Goal: Check status: Check status

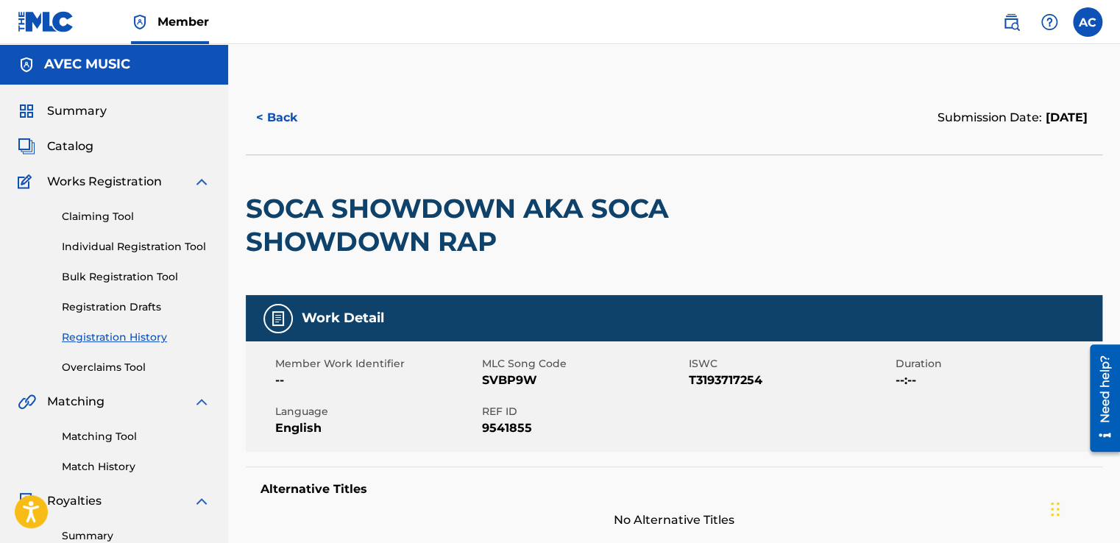
click at [377, 221] on h2 "SOCA SHOWDOWN AKA SOCA SHOWDOWN RAP" at bounding box center [503, 225] width 514 height 66
click at [65, 148] on span "Catalog" at bounding box center [70, 147] width 46 height 18
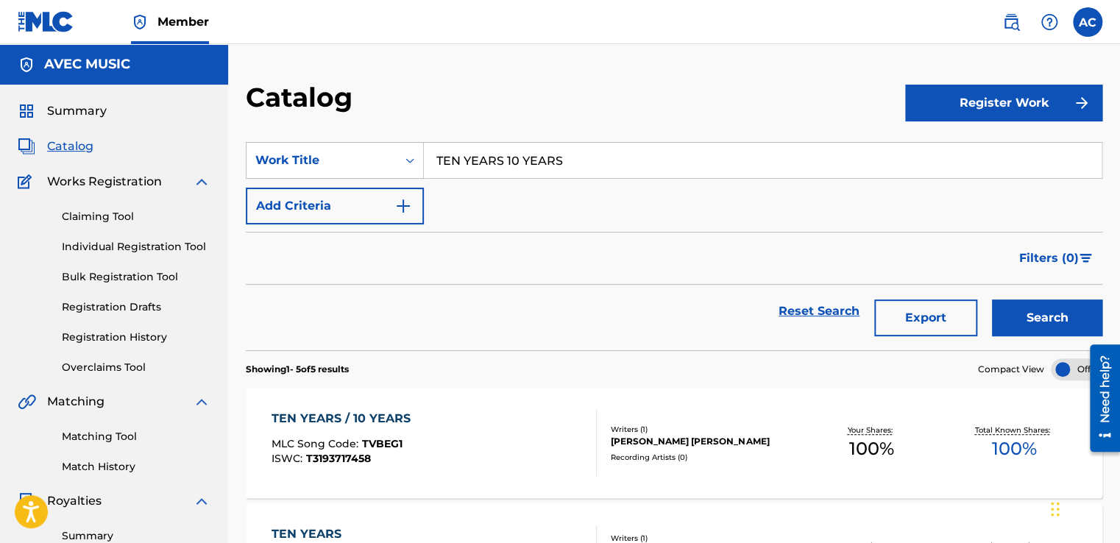
click at [102, 333] on link "Registration History" at bounding box center [136, 337] width 149 height 15
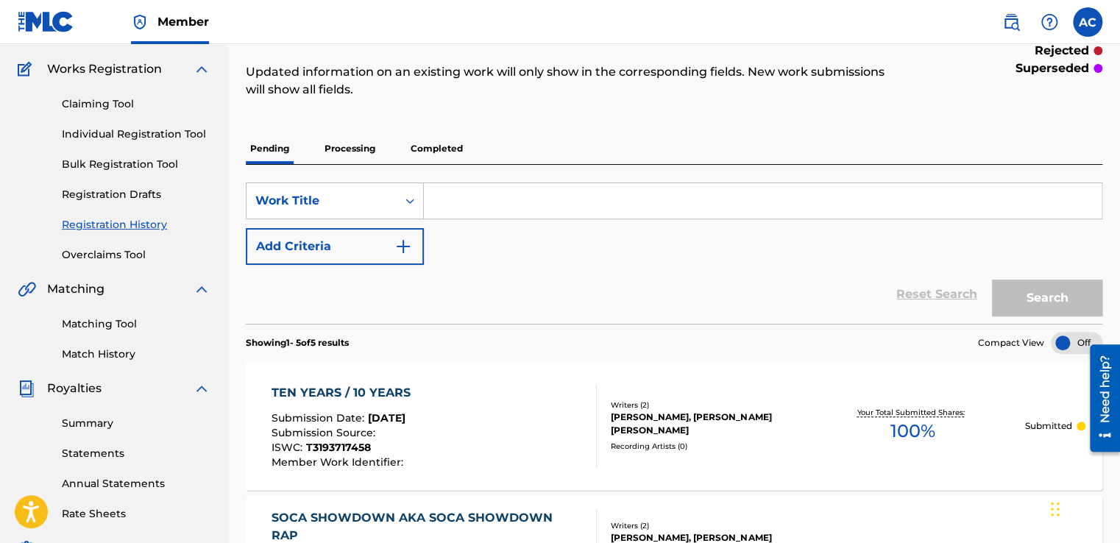
scroll to position [88, 0]
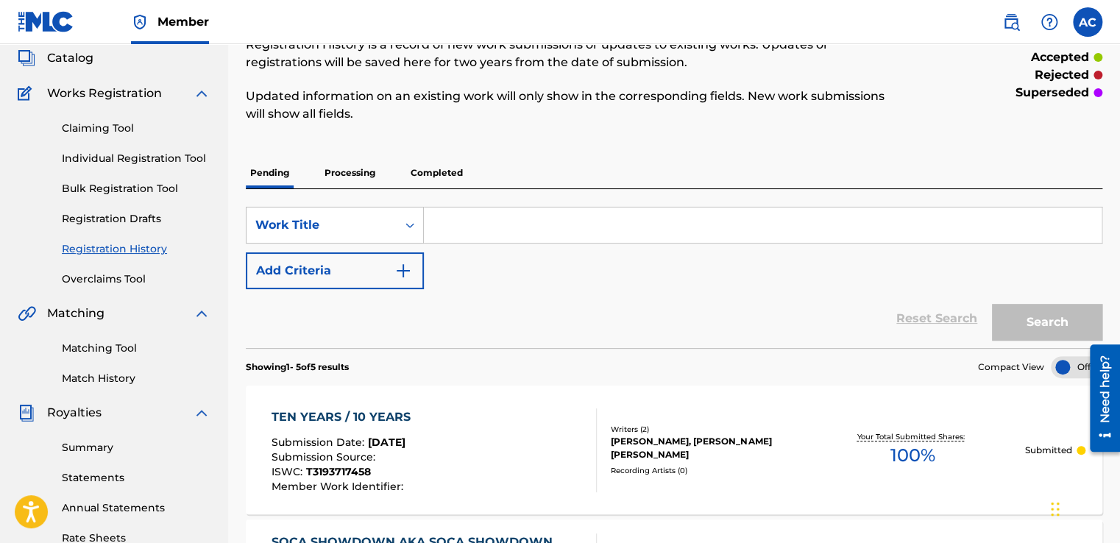
click at [346, 170] on p "Processing" at bounding box center [350, 172] width 60 height 31
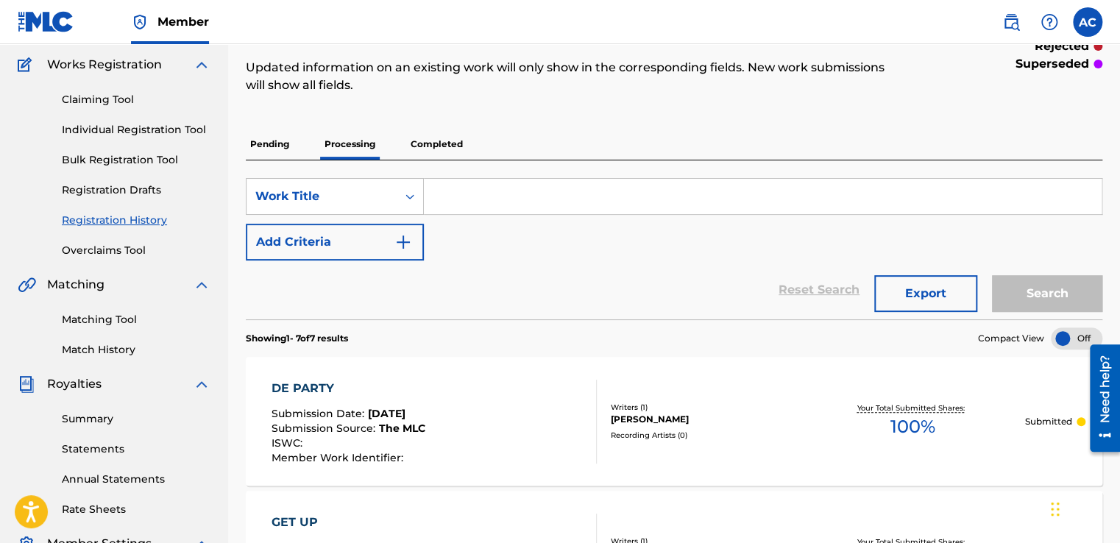
scroll to position [113, 0]
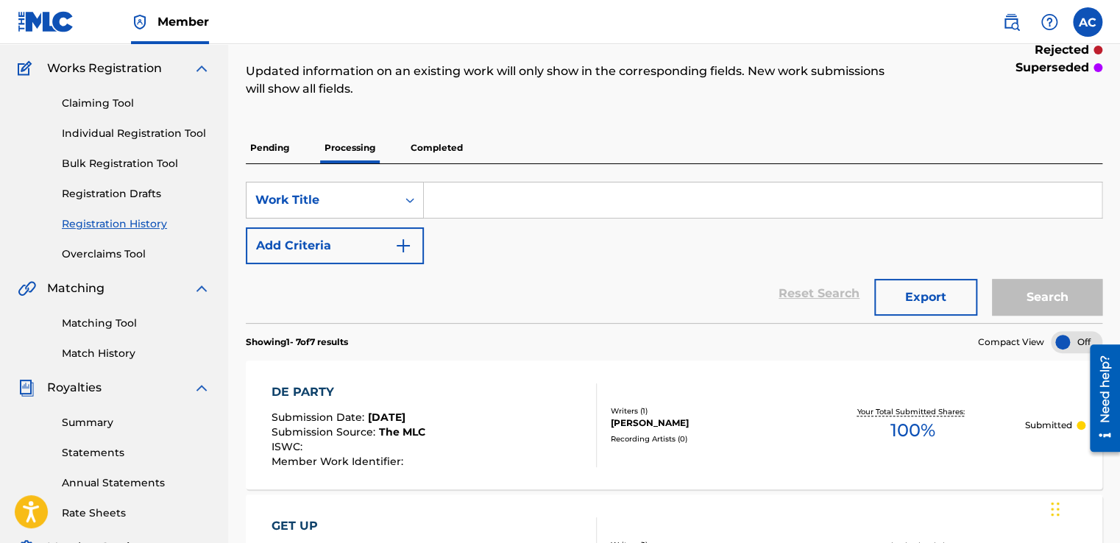
click at [438, 143] on p "Completed" at bounding box center [436, 147] width 61 height 31
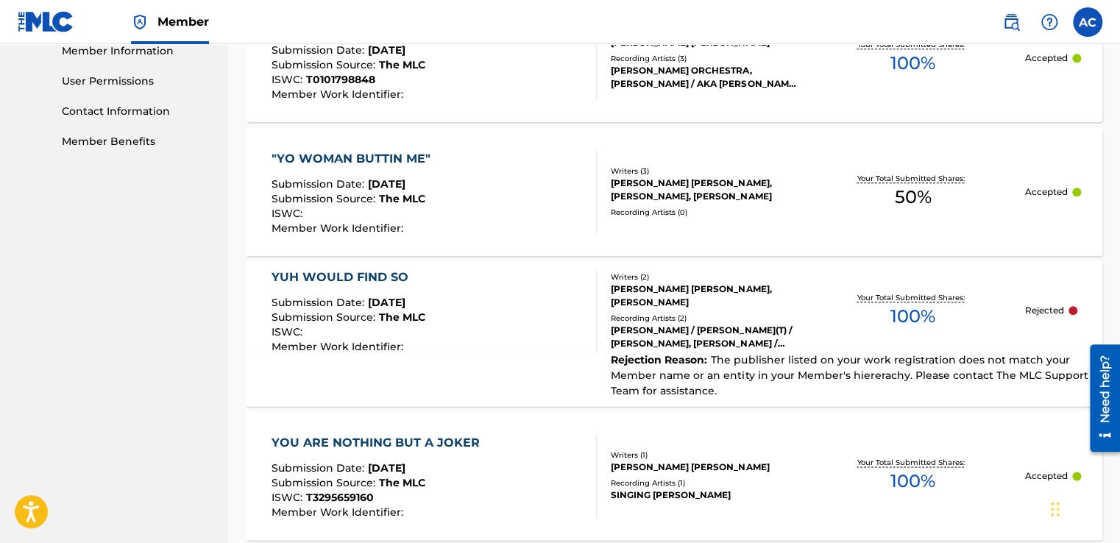
scroll to position [677, 0]
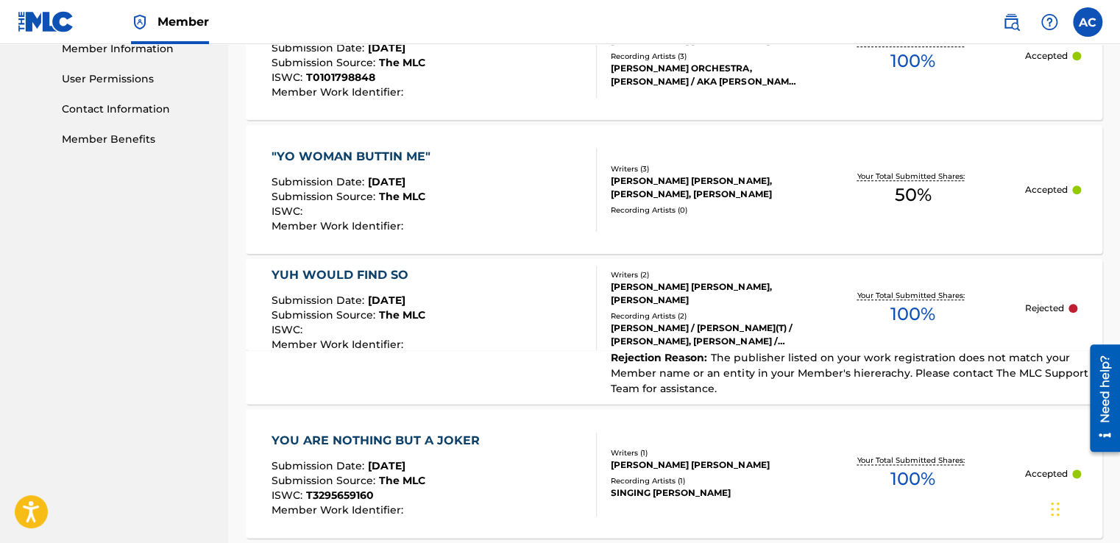
click at [362, 274] on div "YUH WOULD FIND SO" at bounding box center [348, 275] width 154 height 18
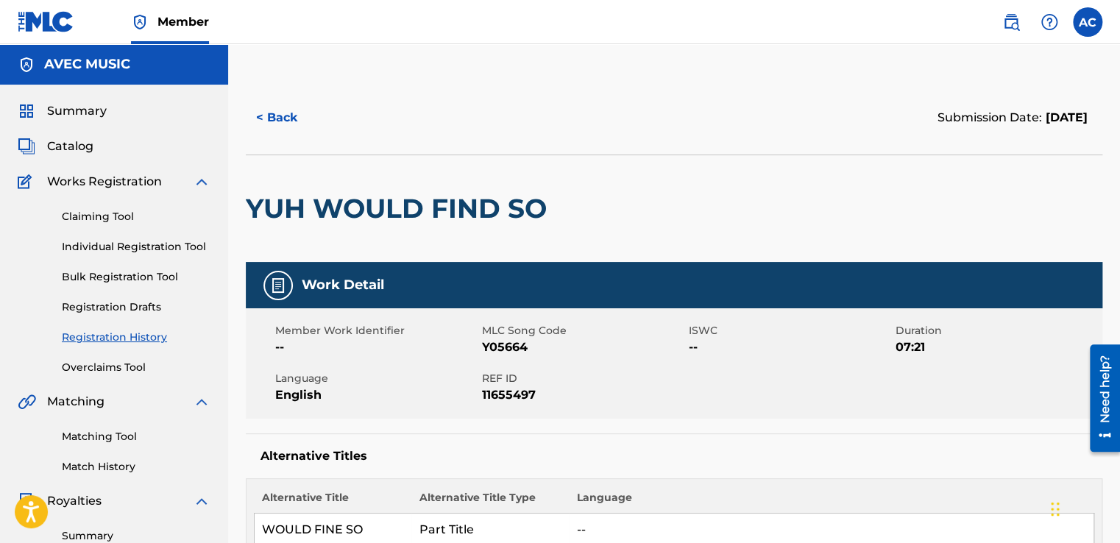
click at [469, 163] on div "YUH WOULD FIND SO" at bounding box center [400, 208] width 308 height 107
click at [71, 140] on span "Catalog" at bounding box center [70, 147] width 46 height 18
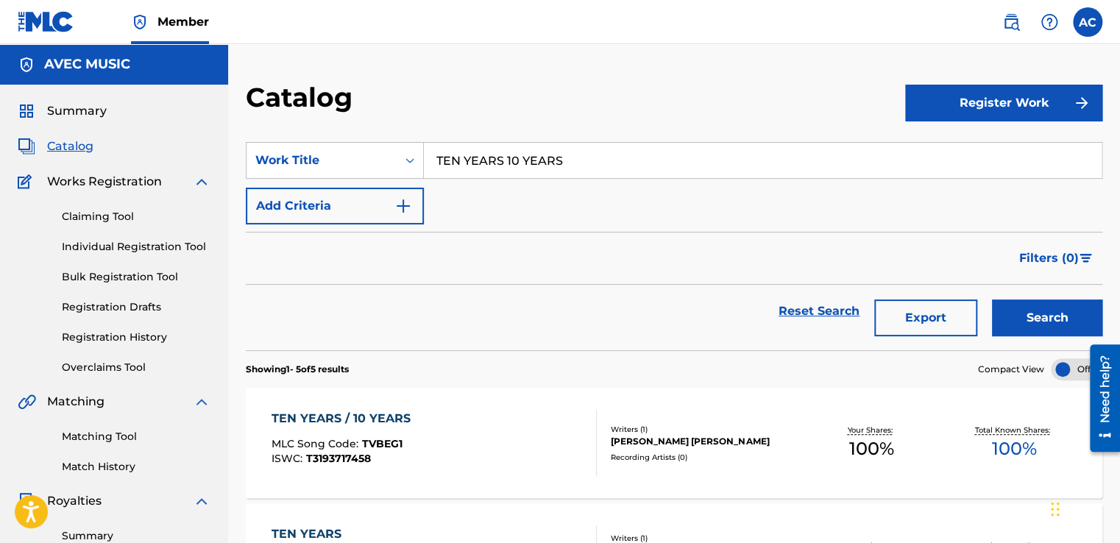
click at [109, 332] on link "Registration History" at bounding box center [136, 337] width 149 height 15
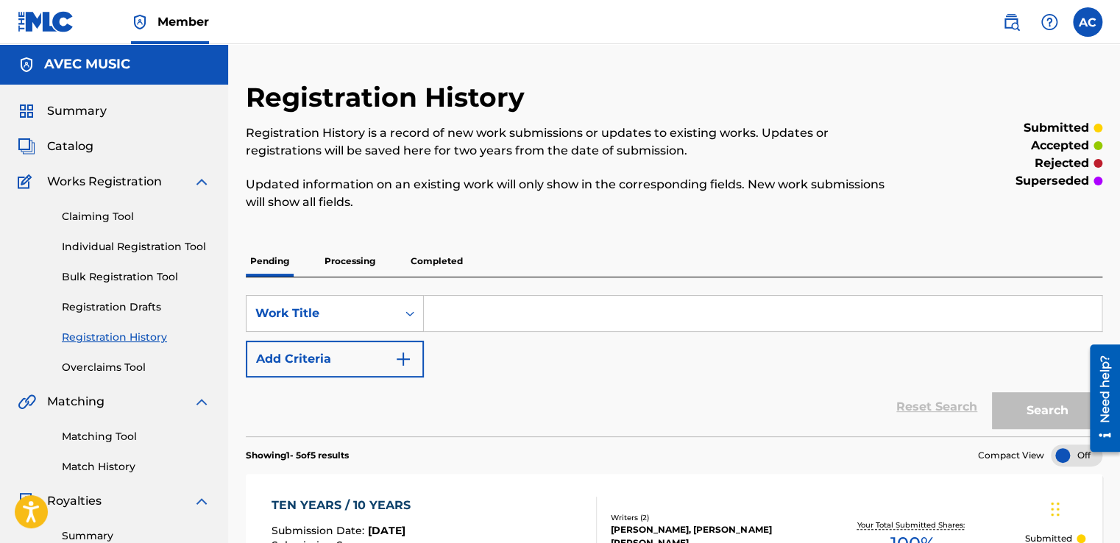
click at [436, 260] on p "Completed" at bounding box center [436, 261] width 61 height 31
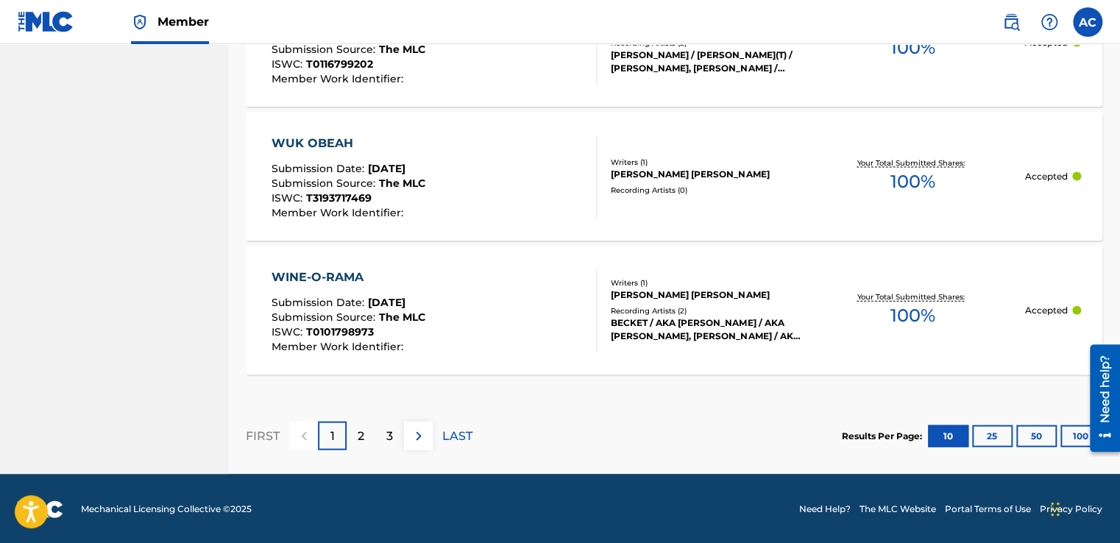
scroll to position [1510, 0]
click at [353, 441] on div "2" at bounding box center [361, 436] width 29 height 29
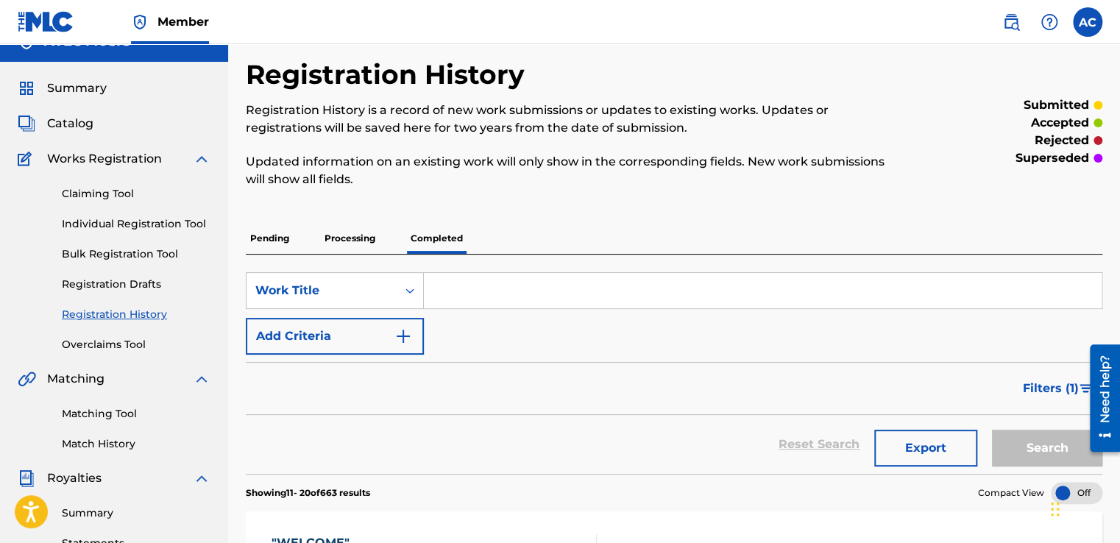
scroll to position [0, 0]
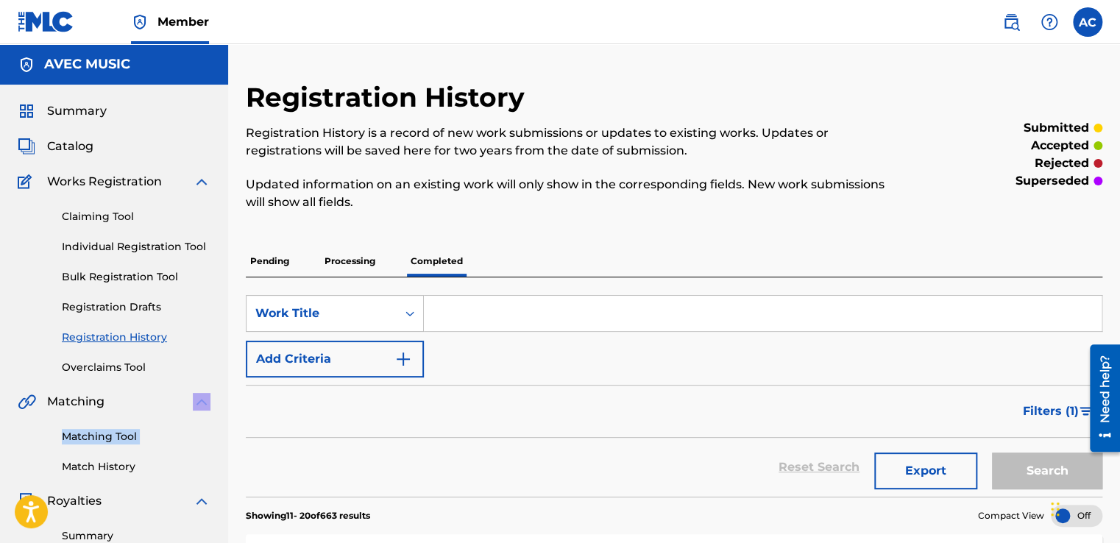
drag, startPoint x: 9, startPoint y: 463, endPoint x: 182, endPoint y: 369, distance: 197.5
click at [182, 369] on div "Summary Catalog Works Registration Claiming Tool Individual Registration Tool B…" at bounding box center [114, 463] width 228 height 757
drag, startPoint x: 182, startPoint y: 369, endPoint x: 430, endPoint y: 260, distance: 269.8
click at [430, 260] on p "Completed" at bounding box center [436, 261] width 61 height 31
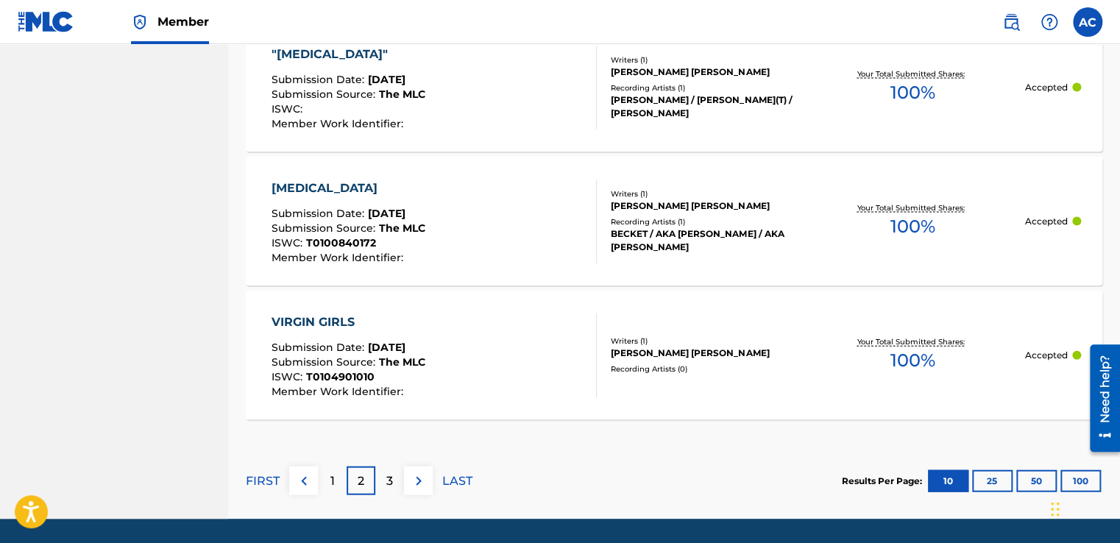
scroll to position [1494, 0]
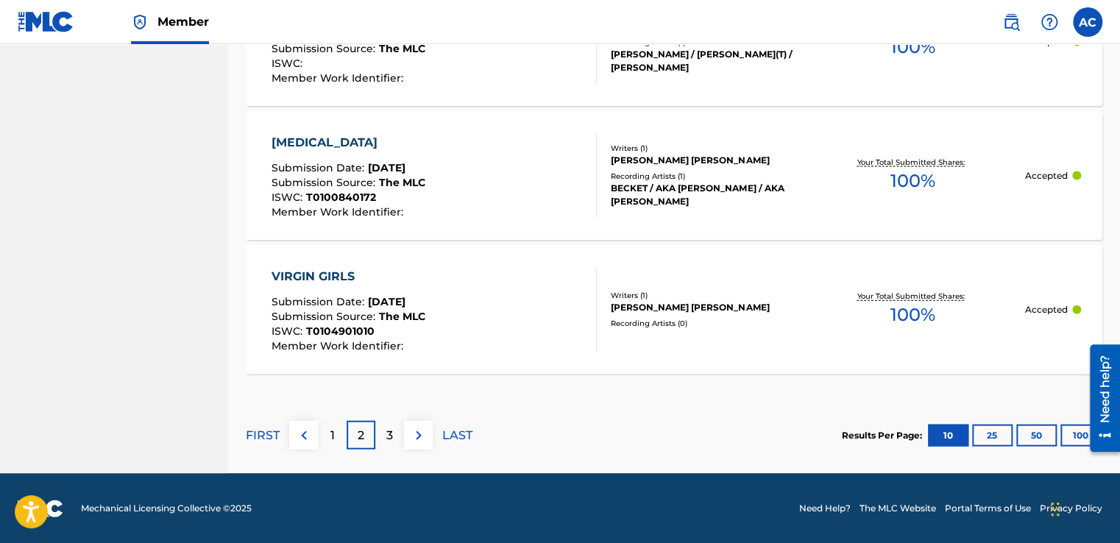
click at [462, 432] on p "LAST" at bounding box center [457, 436] width 30 height 18
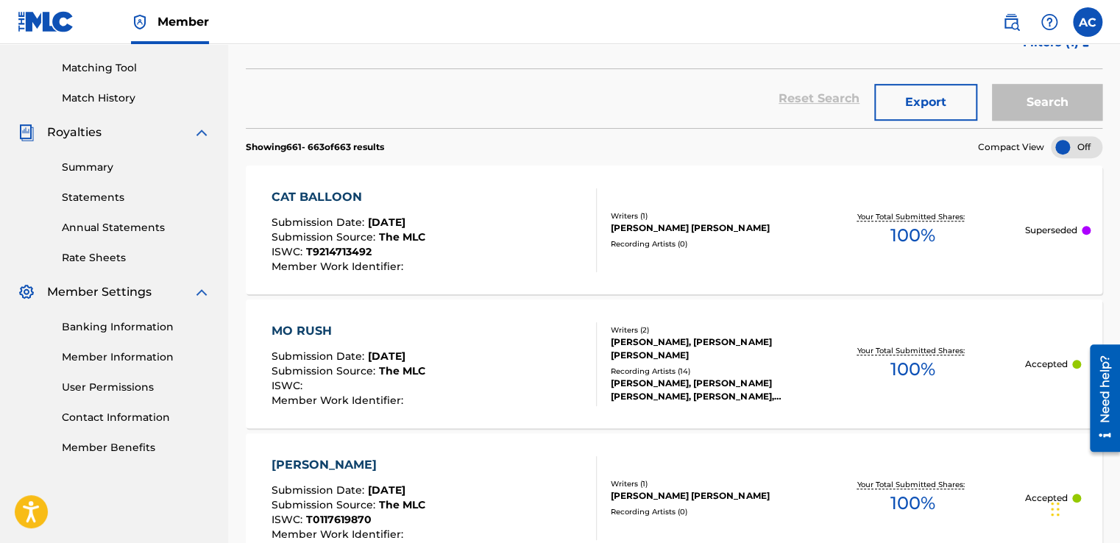
scroll to position [556, 0]
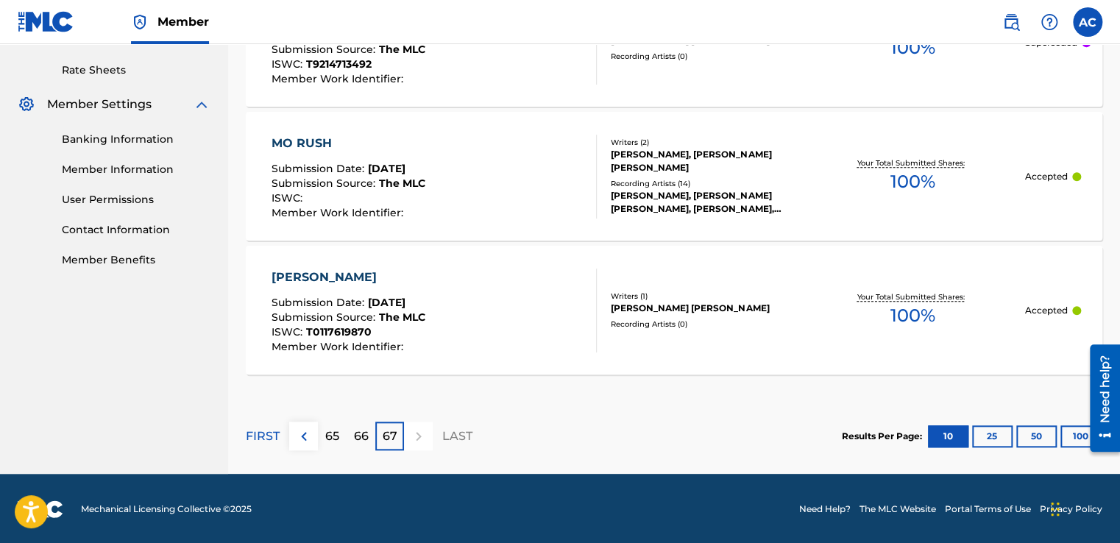
click at [344, 436] on div "65" at bounding box center [332, 436] width 29 height 29
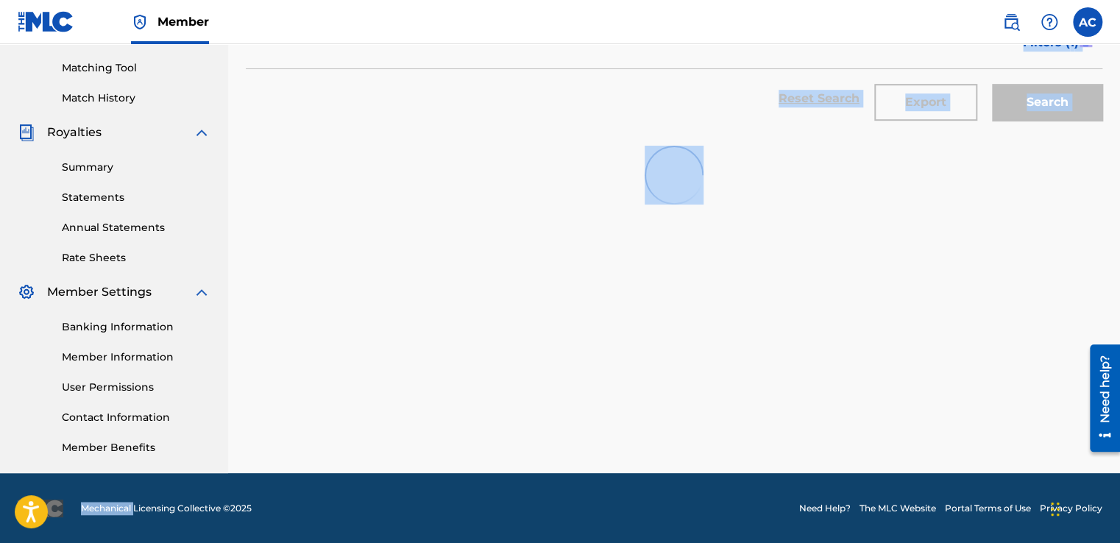
click at [344, 436] on div "Registration History Registration History is a record of new work submissions o…" at bounding box center [674, 92] width 892 height 761
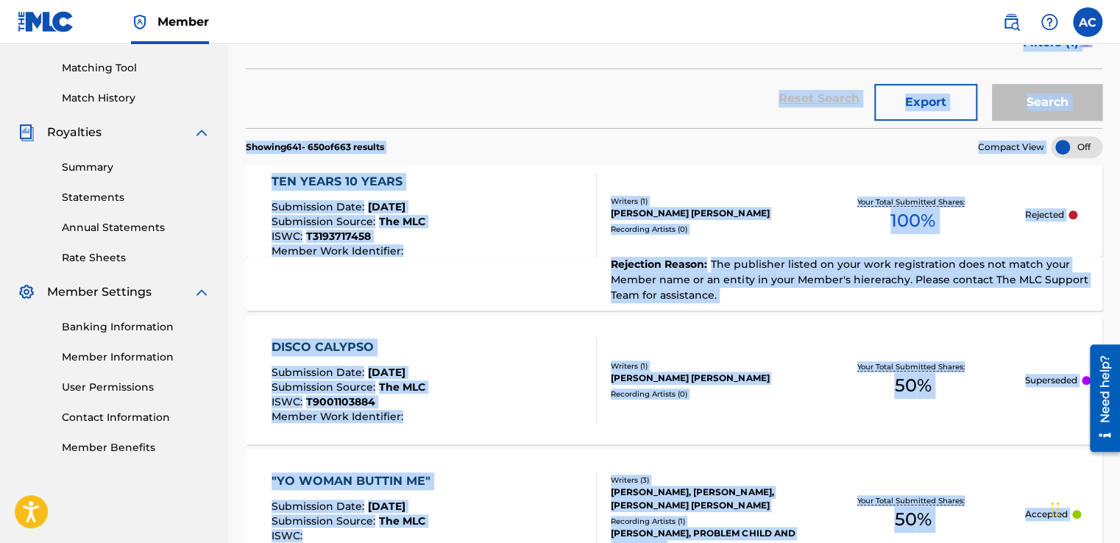
scroll to position [1494, 0]
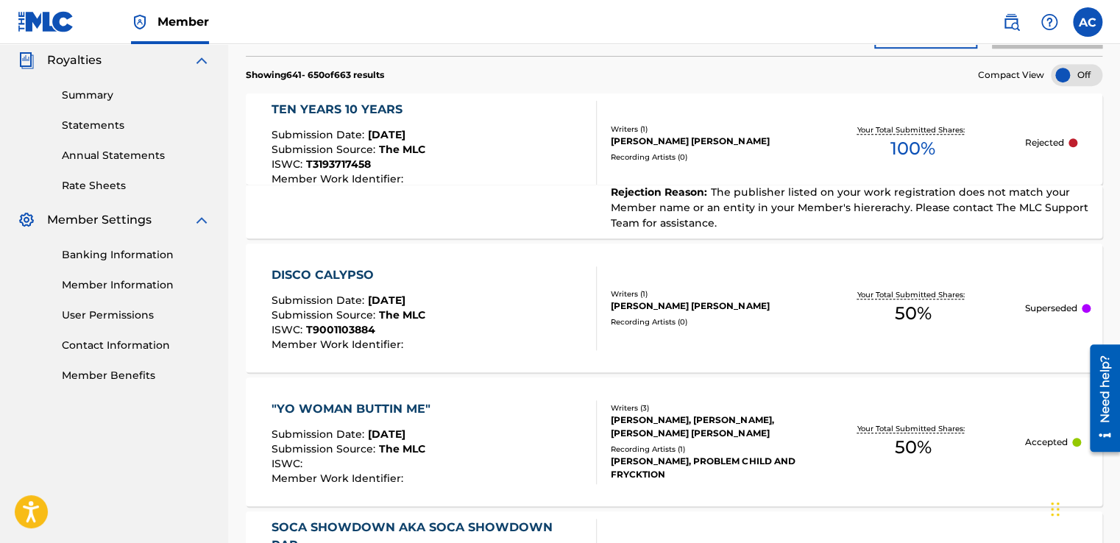
scroll to position [411, 0]
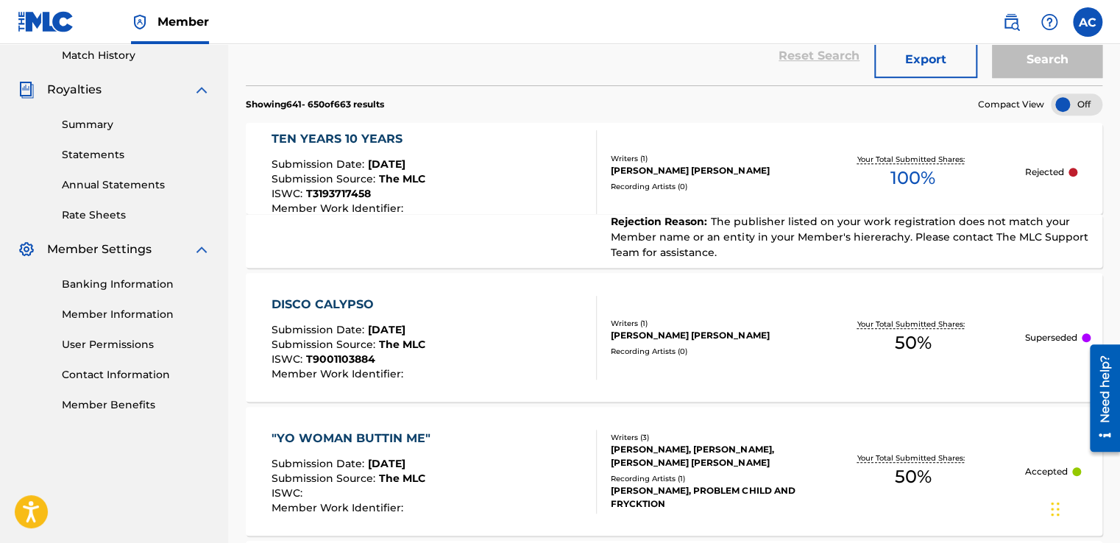
click at [330, 139] on div "TEN YEARS 10 YEARS" at bounding box center [348, 139] width 154 height 18
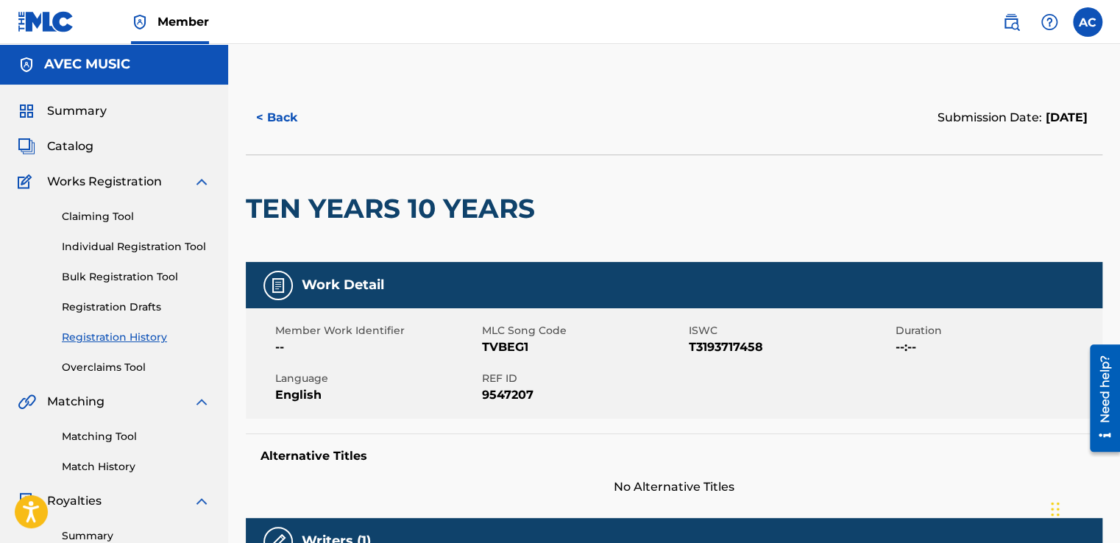
scroll to position [29, 0]
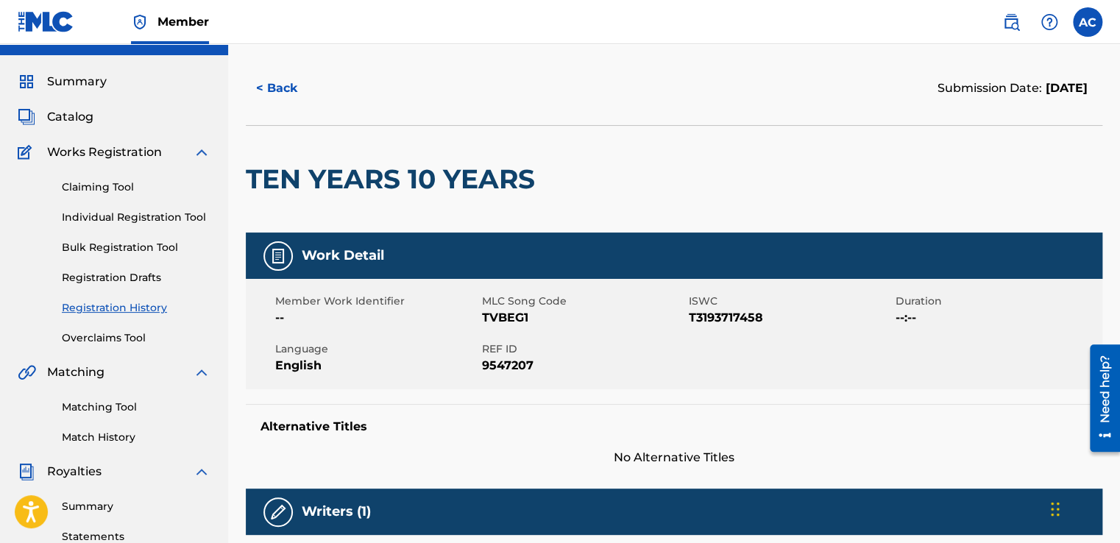
click at [277, 88] on button "< Back" at bounding box center [290, 88] width 88 height 37
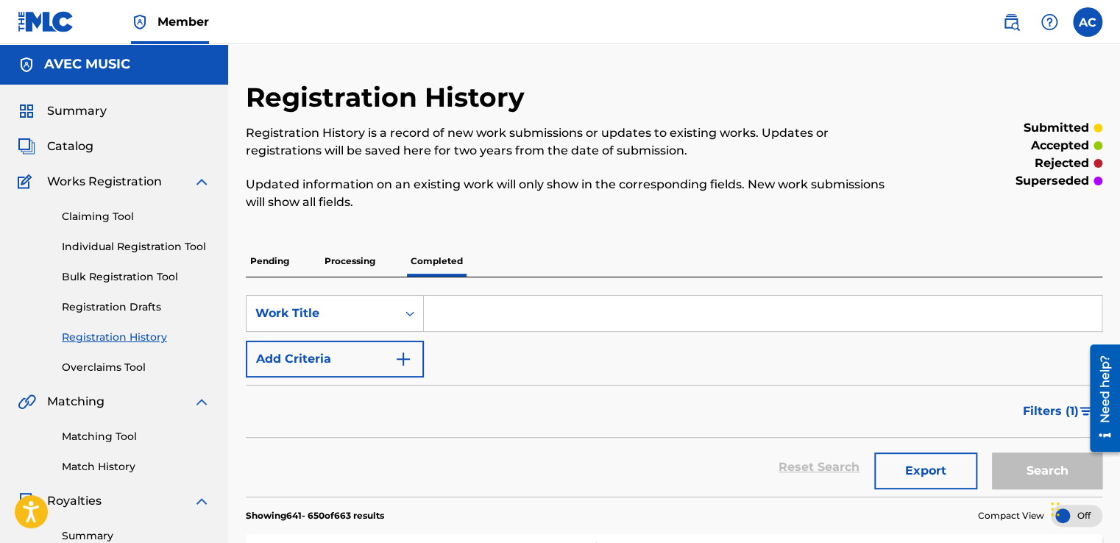
click at [100, 246] on link "Individual Registration Tool" at bounding box center [136, 246] width 149 height 15
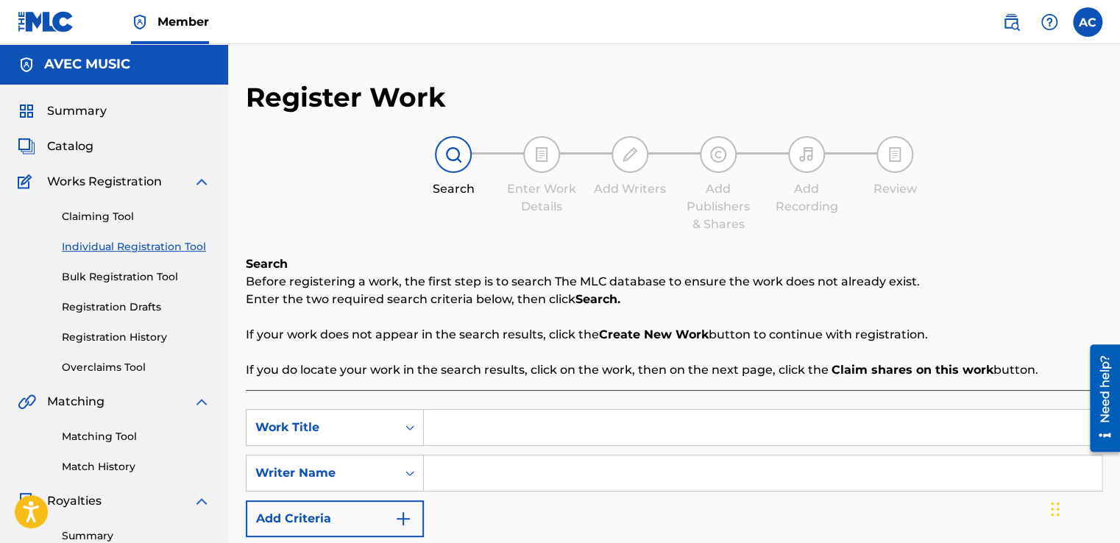
click at [450, 428] on input "Search Form" at bounding box center [763, 427] width 678 height 35
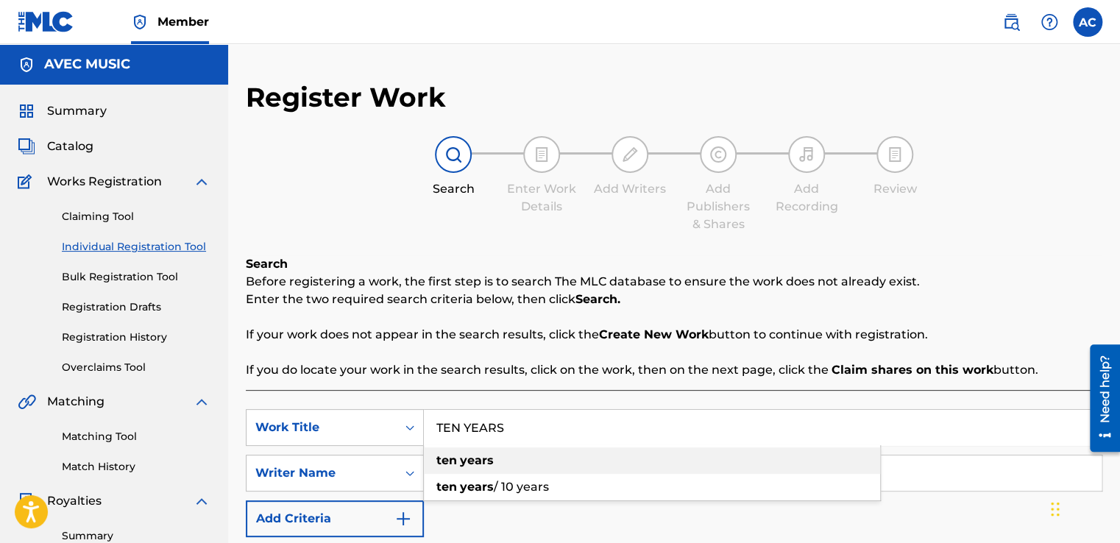
drag, startPoint x: 450, startPoint y: 428, endPoint x: 453, endPoint y: 469, distance: 40.6
click at [453, 445] on div "TEN YEARS ten years ten years / 10 years" at bounding box center [763, 427] width 678 height 35
click at [453, 469] on div "ten years" at bounding box center [652, 460] width 456 height 26
type input "ten years"
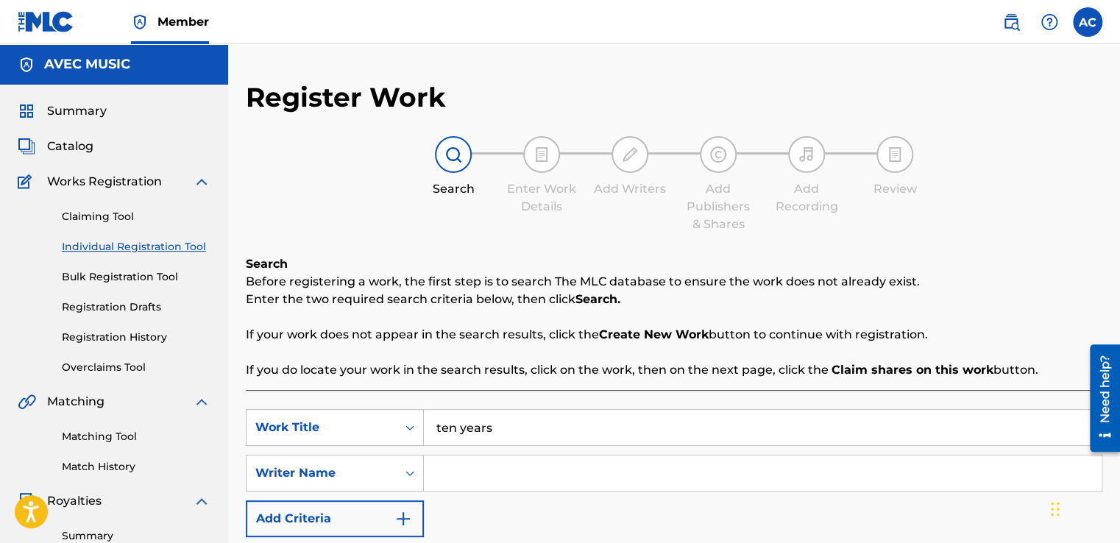
click at [461, 480] on input "Search Form" at bounding box center [763, 472] width 678 height 35
click at [710, 488] on input "[PERSON_NAME] [PERSON_NAME]" at bounding box center [763, 472] width 678 height 35
type input "[PERSON_NAME] [PERSON_NAME]"
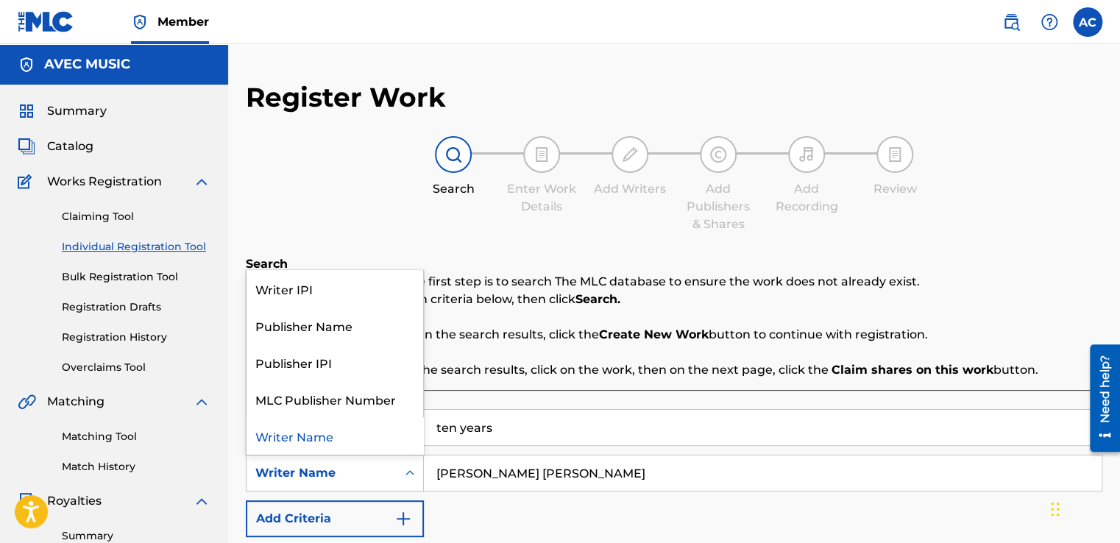
click at [399, 463] on div "Search Form" at bounding box center [410, 473] width 26 height 26
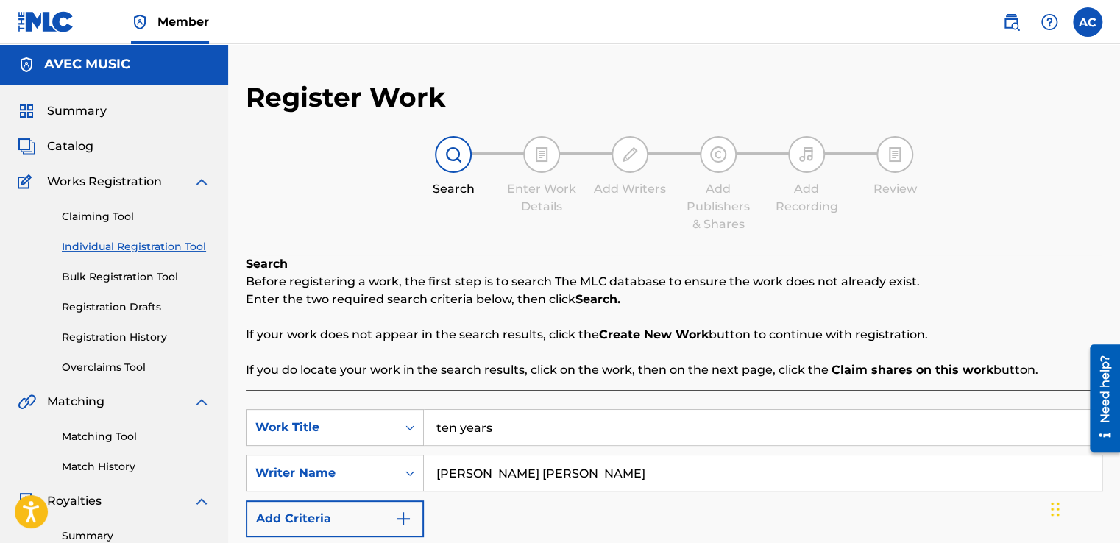
click at [185, 457] on div "Matching Tool Match History" at bounding box center [114, 443] width 193 height 64
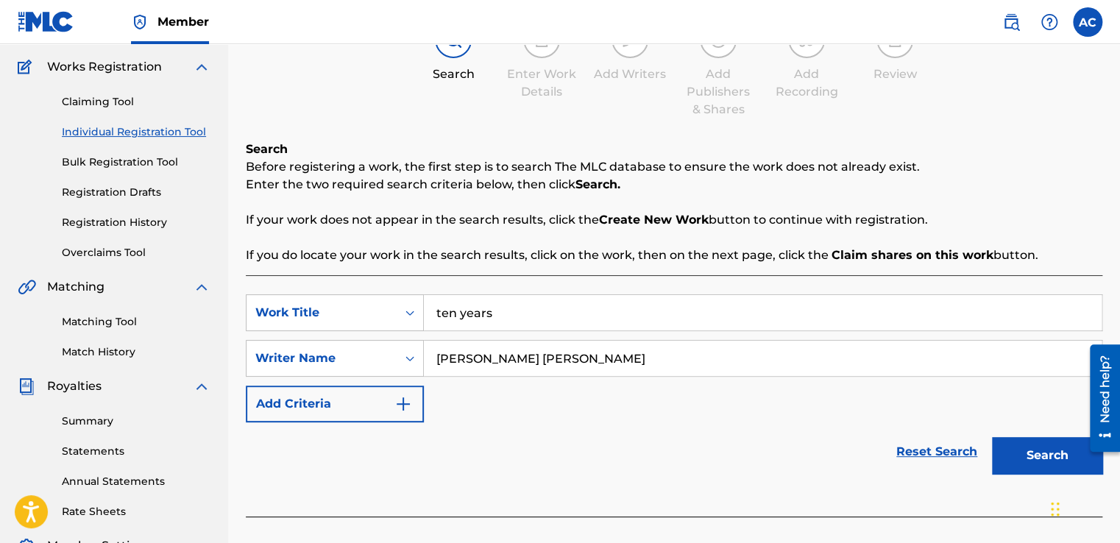
scroll to position [118, 0]
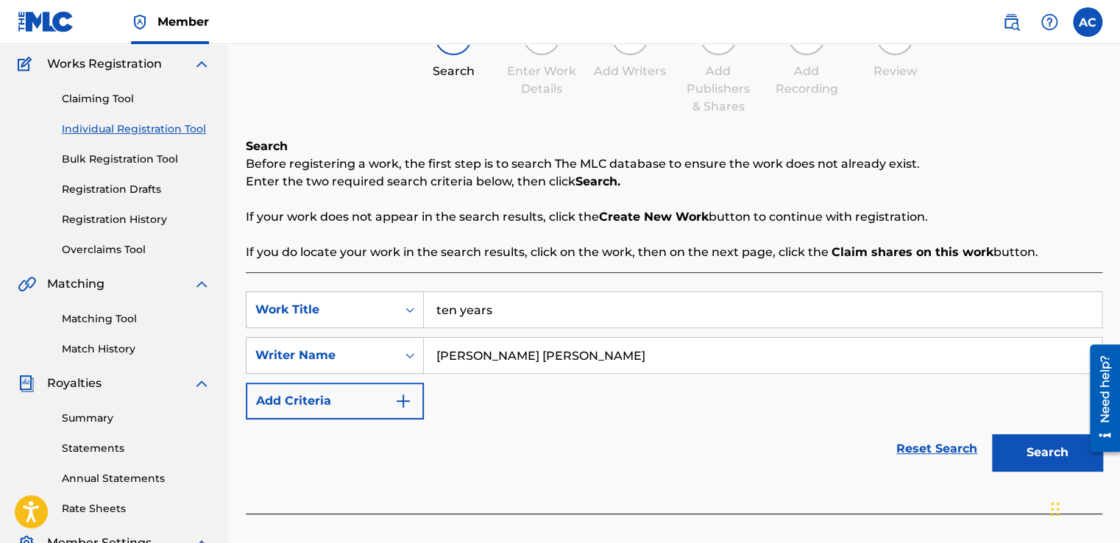
click at [1012, 447] on button "Search" at bounding box center [1047, 452] width 110 height 37
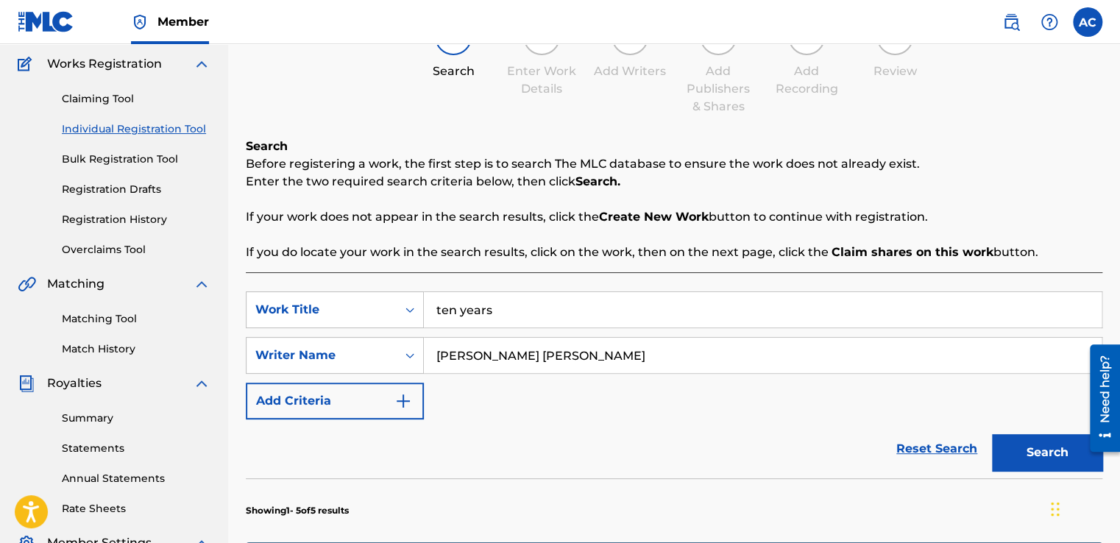
click at [1027, 449] on button "Search" at bounding box center [1047, 452] width 110 height 37
click at [1037, 452] on button "Search" at bounding box center [1047, 452] width 110 height 37
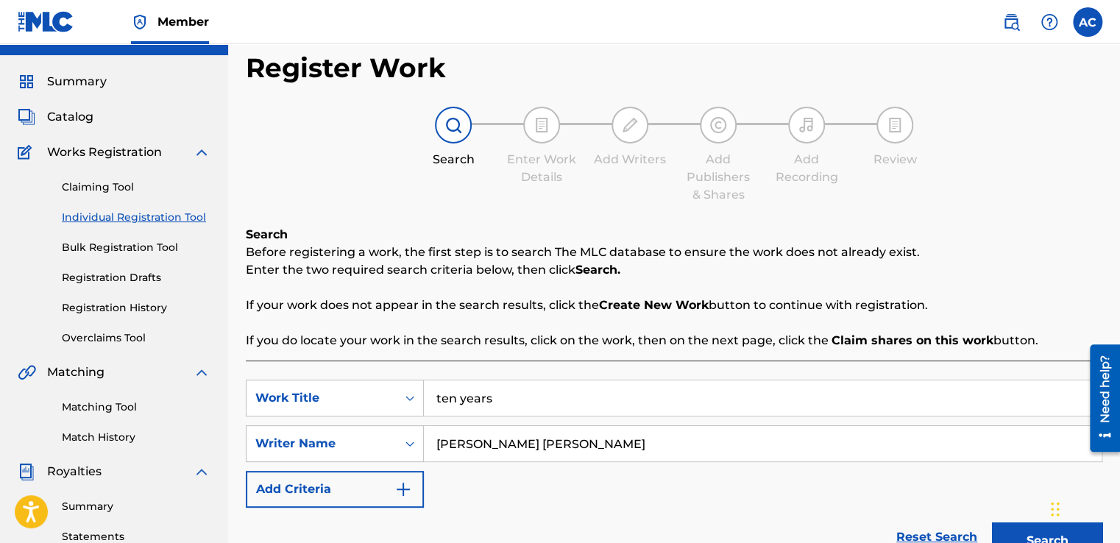
scroll to position [0, 0]
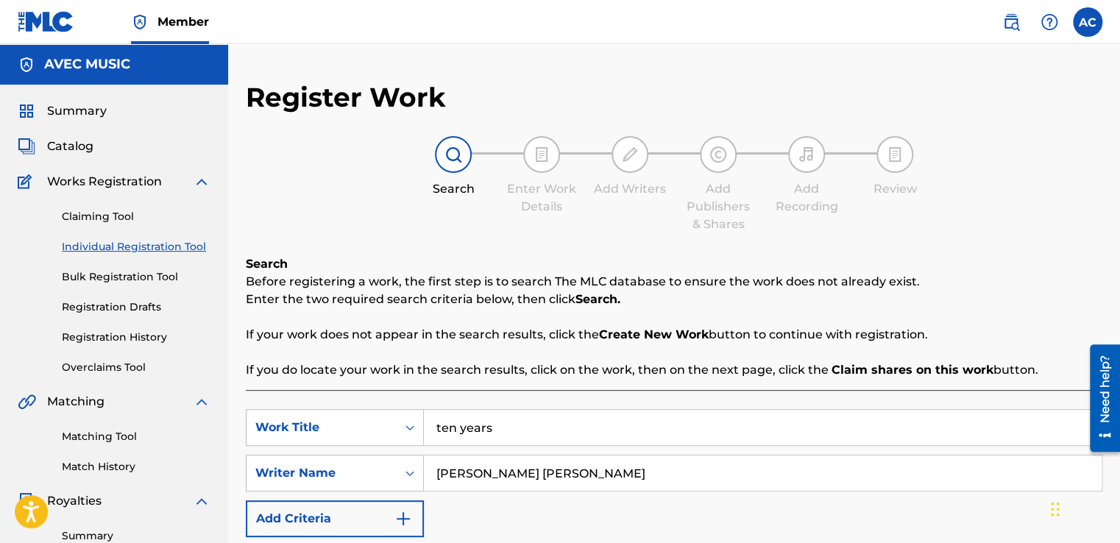
click at [89, 147] on span "Catalog" at bounding box center [70, 147] width 46 height 18
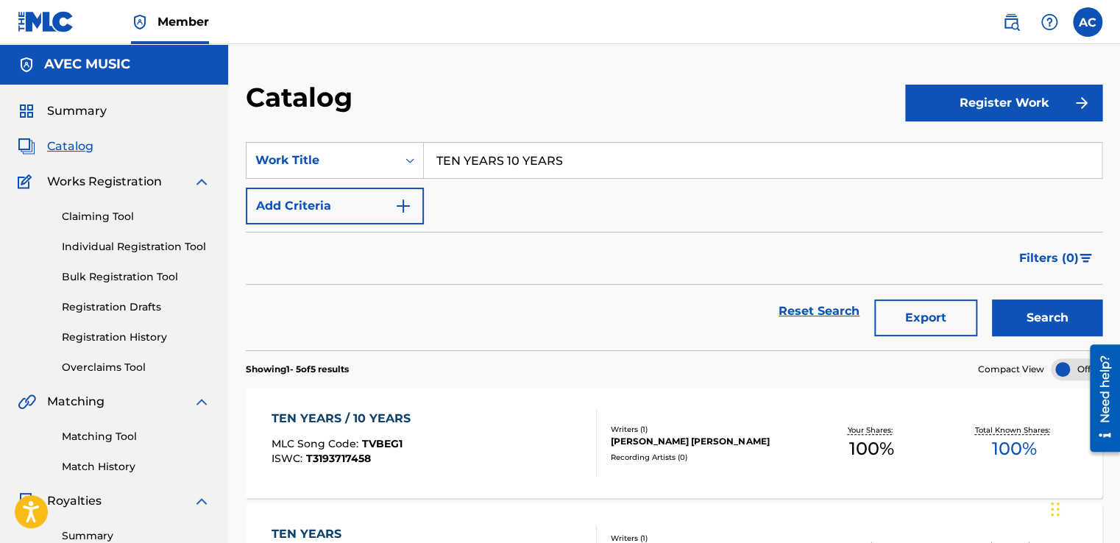
click at [88, 340] on link "Registration History" at bounding box center [136, 337] width 149 height 15
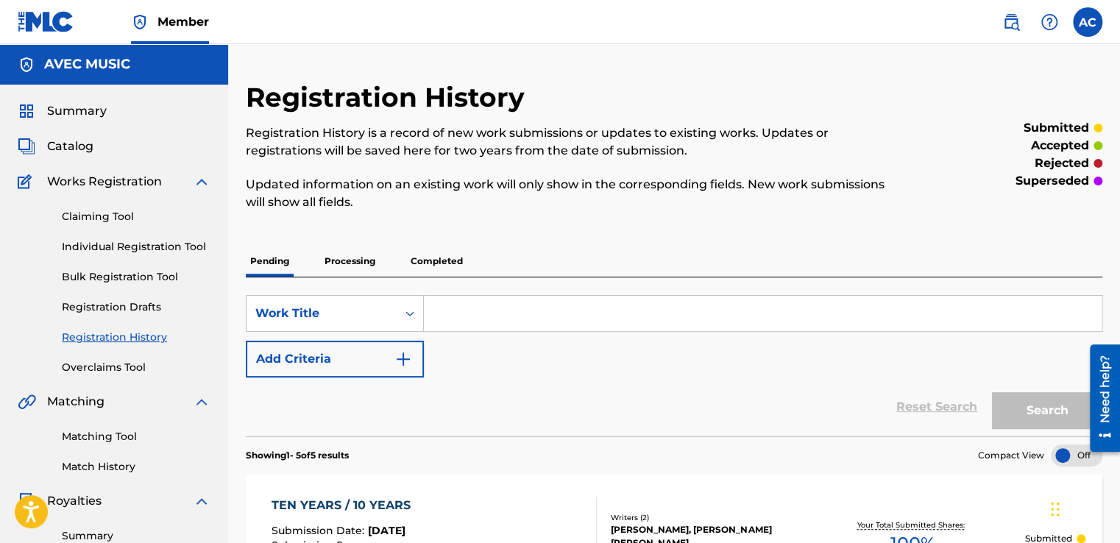
click at [424, 266] on p "Completed" at bounding box center [436, 261] width 61 height 31
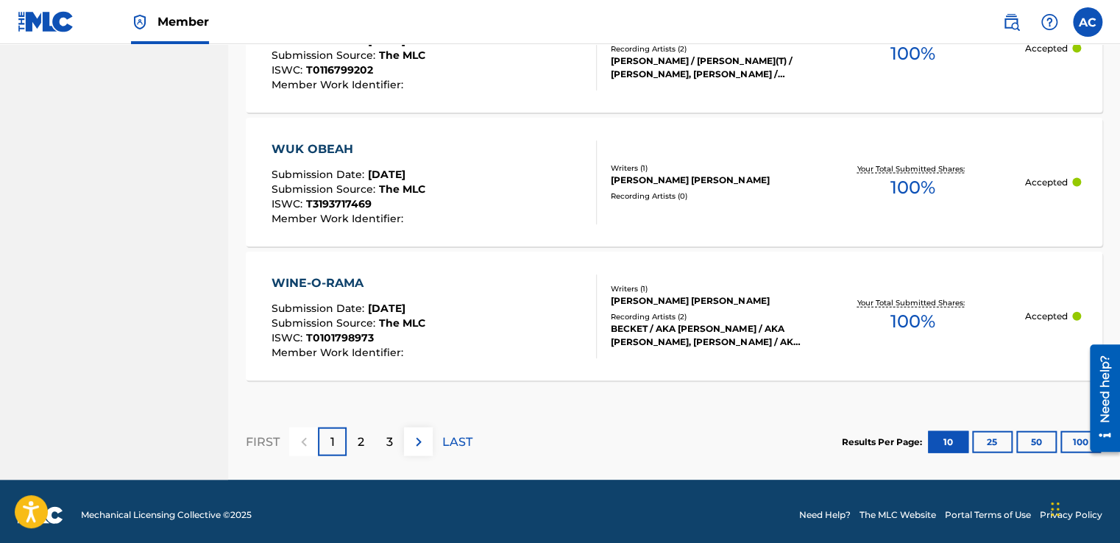
scroll to position [1510, 0]
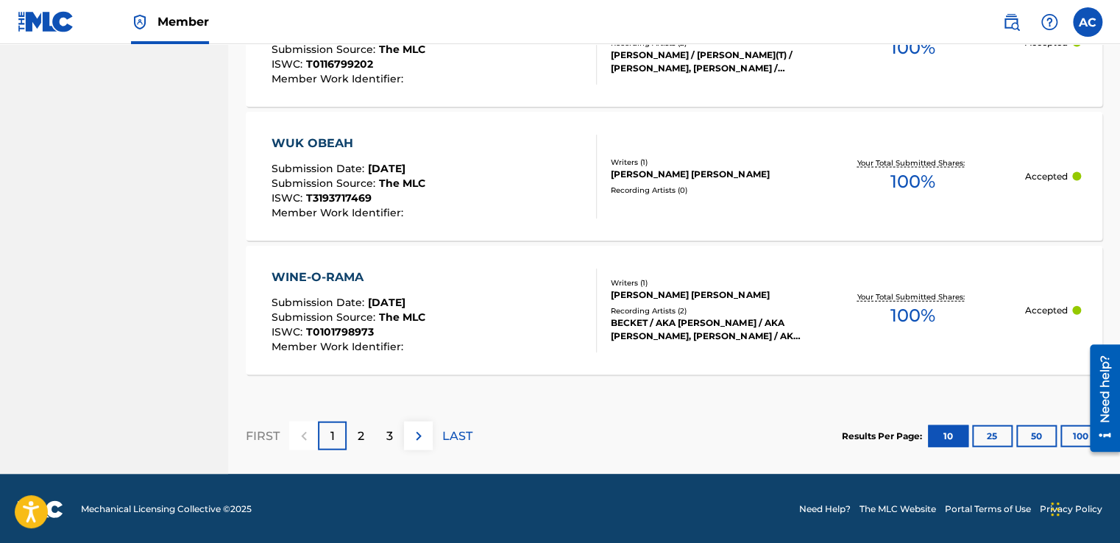
click at [363, 440] on p "2" at bounding box center [361, 436] width 7 height 18
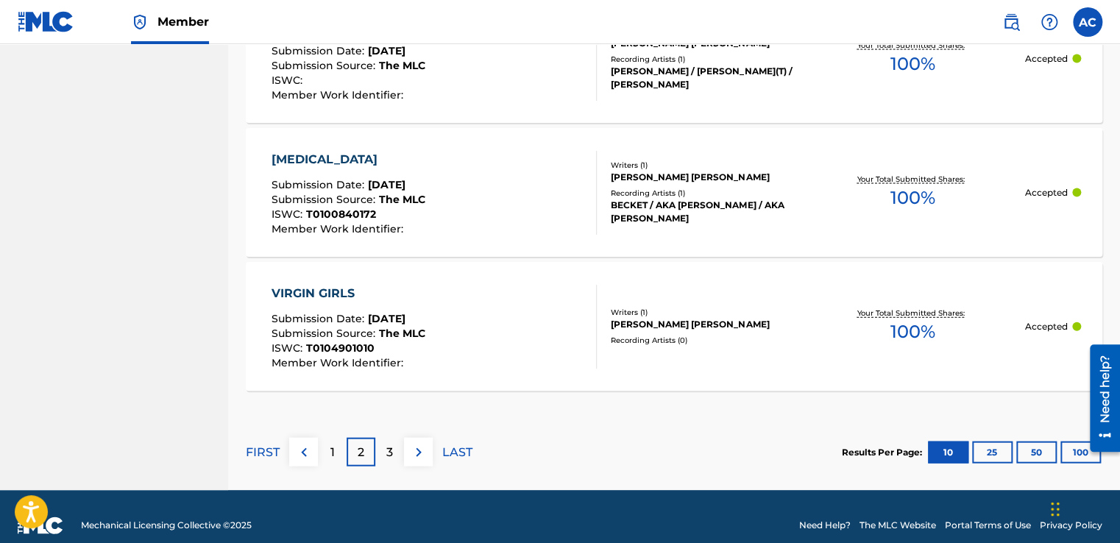
scroll to position [1494, 0]
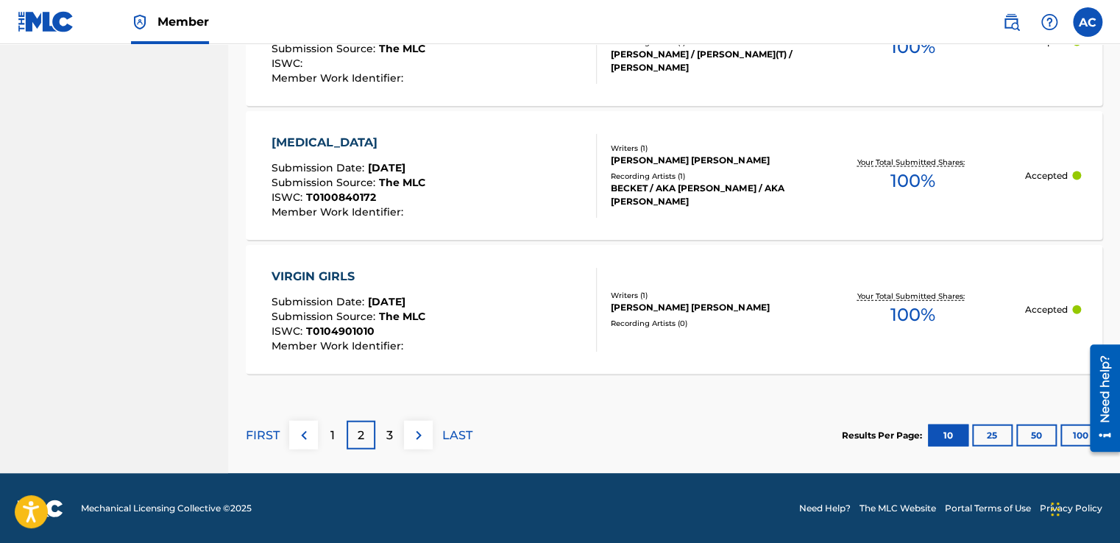
click at [383, 430] on div "3" at bounding box center [389, 435] width 29 height 29
click at [386, 431] on p "4" at bounding box center [390, 436] width 8 height 18
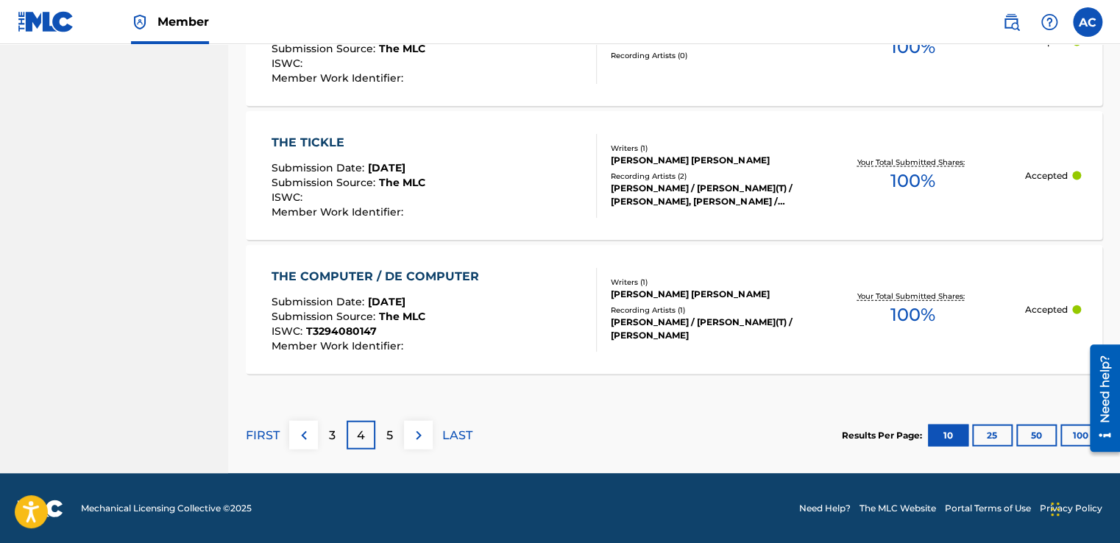
click at [382, 434] on div "5" at bounding box center [389, 435] width 29 height 29
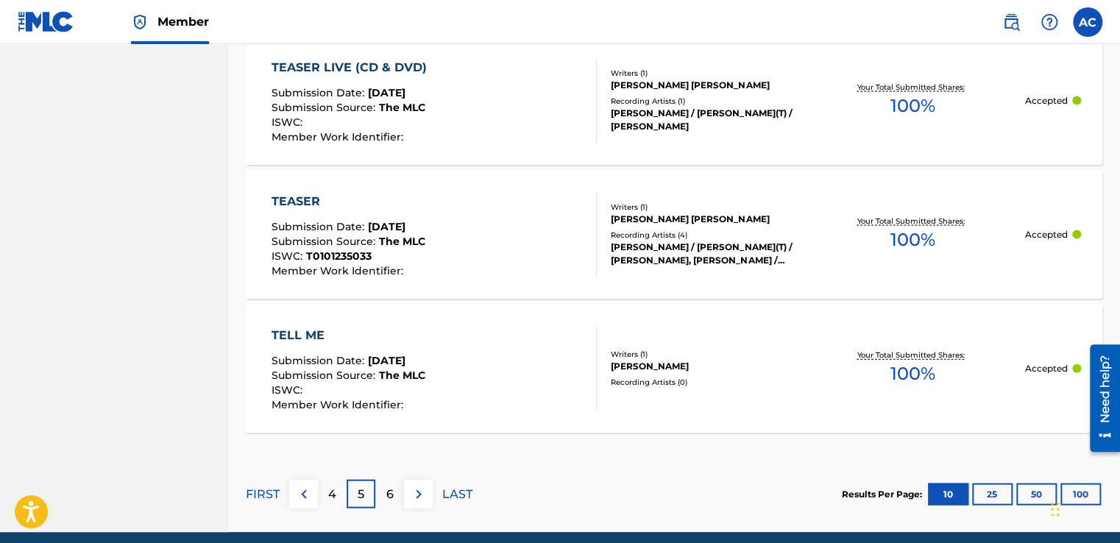
scroll to position [1465, 0]
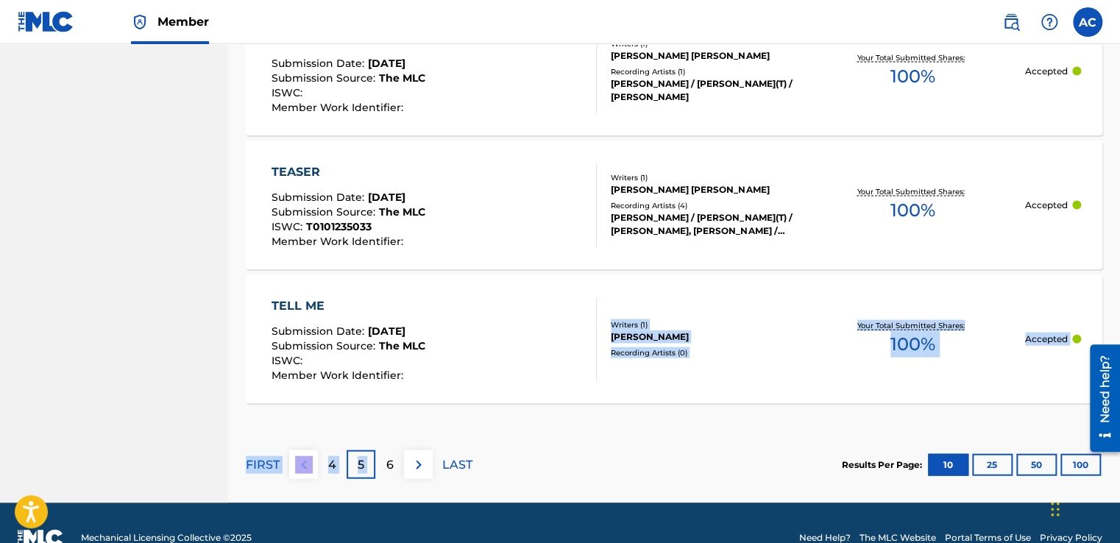
drag, startPoint x: 382, startPoint y: 434, endPoint x: 415, endPoint y: 391, distance: 54.0
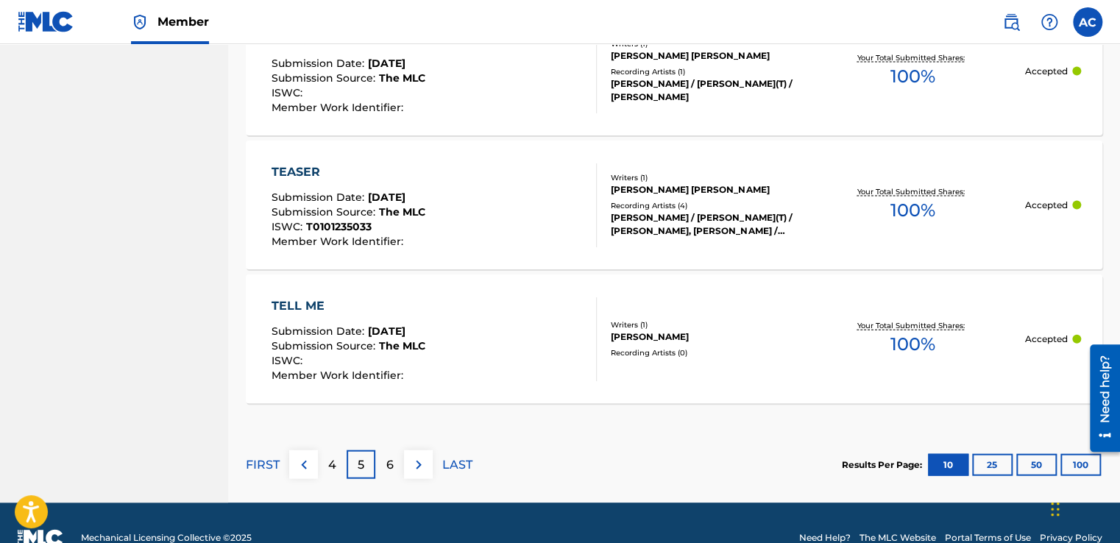
drag, startPoint x: 415, startPoint y: 391, endPoint x: 509, endPoint y: 450, distance: 111.1
click at [509, 450] on section "FIRST 4 5 6 LAST Results Per Page: 10 25 50 100" at bounding box center [674, 465] width 856 height 76
click at [392, 463] on p "6" at bounding box center [389, 465] width 7 height 18
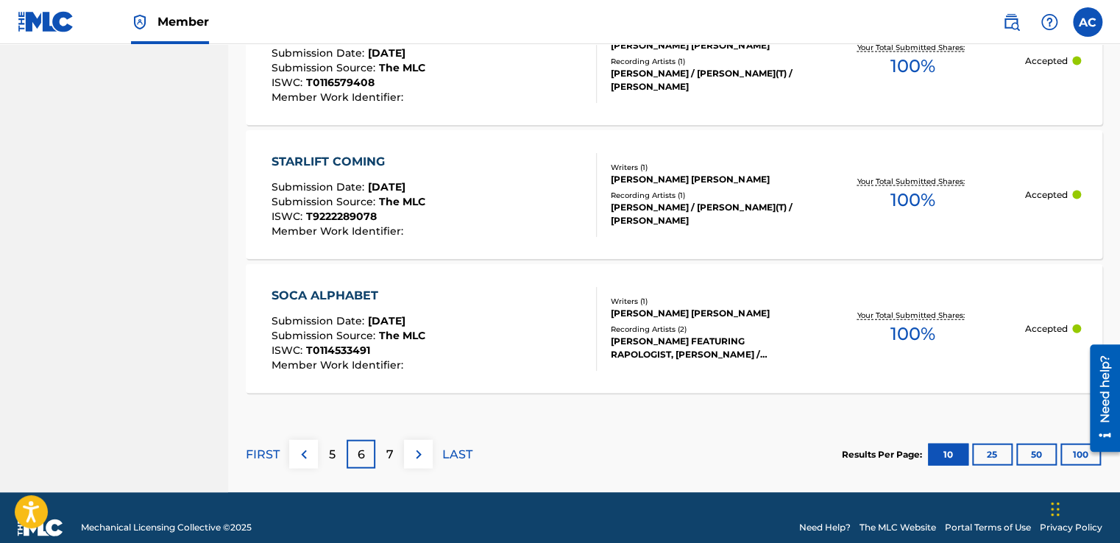
scroll to position [1494, 0]
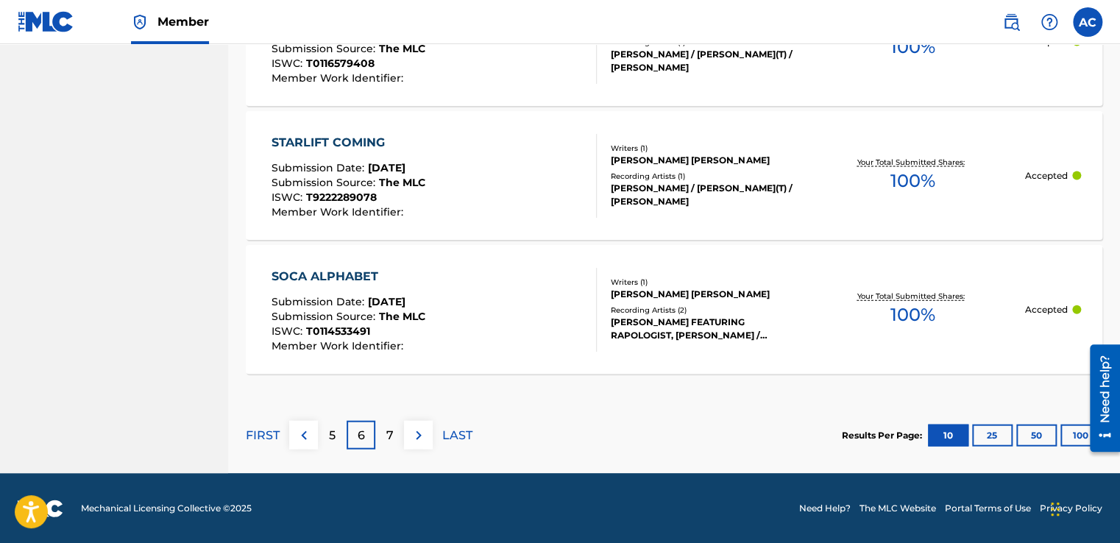
click at [391, 438] on p "7" at bounding box center [389, 436] width 7 height 18
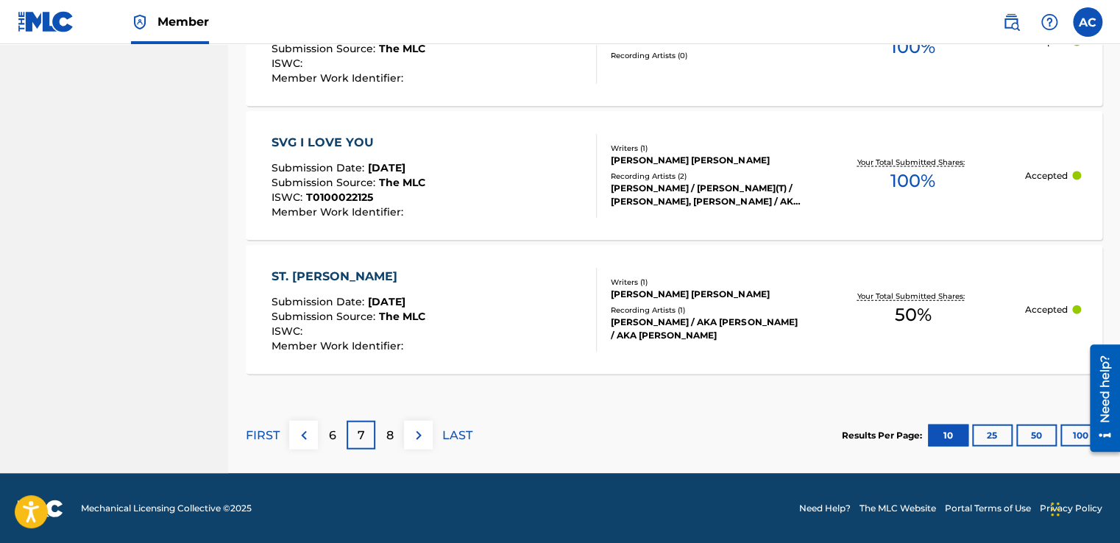
click at [388, 443] on div "8" at bounding box center [389, 435] width 29 height 29
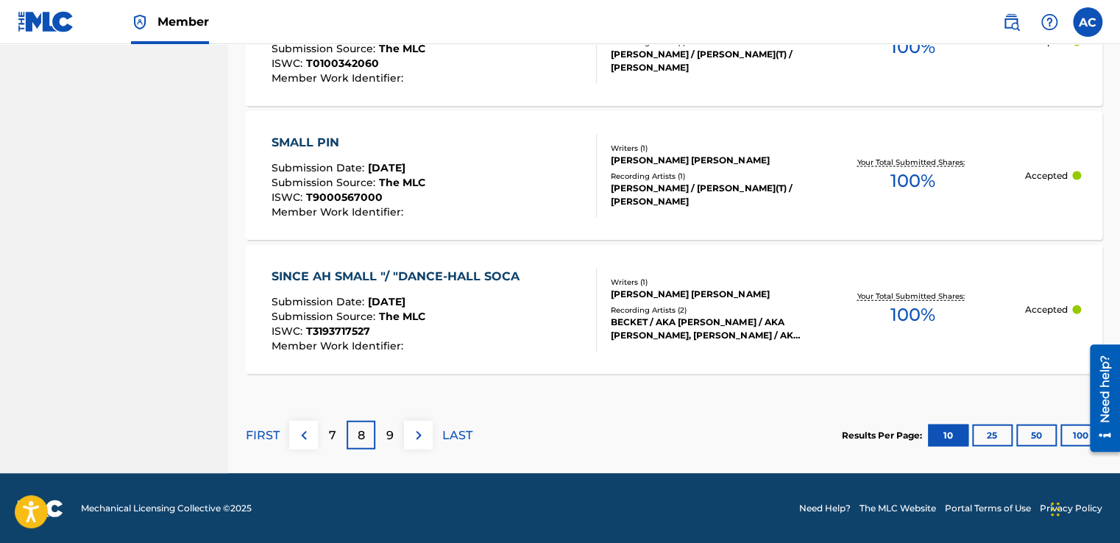
click at [391, 432] on p "9" at bounding box center [389, 436] width 7 height 18
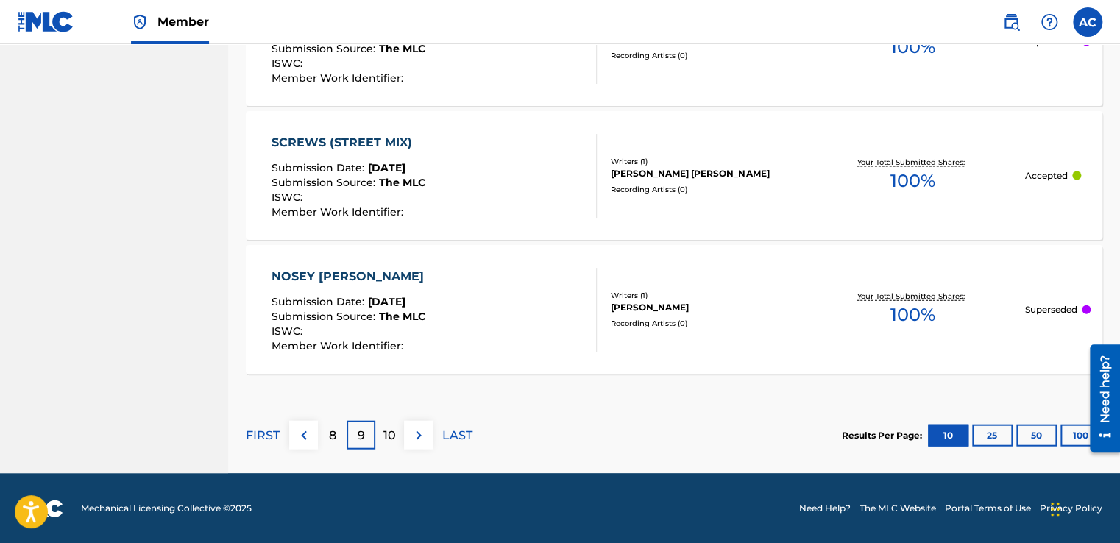
click at [391, 432] on p "10" at bounding box center [389, 436] width 13 height 18
